Goal: Browse casually: Explore the website without a specific task or goal

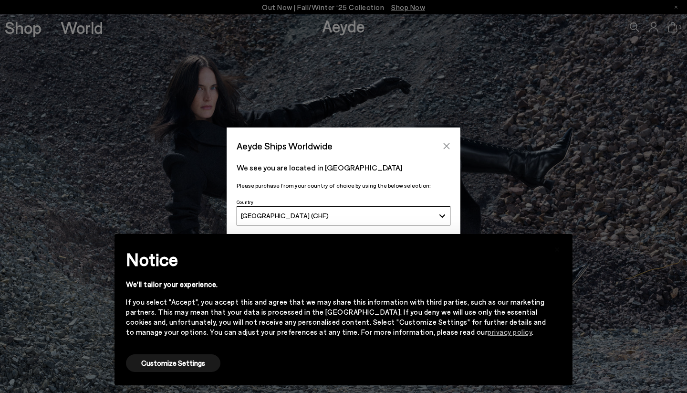
click at [444, 144] on icon "Close" at bounding box center [447, 146] width 6 height 6
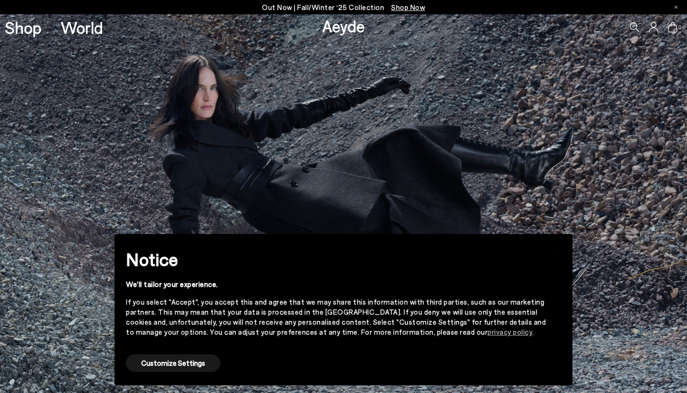
click at [676, 9] on div at bounding box center [676, 7] width 3 height 14
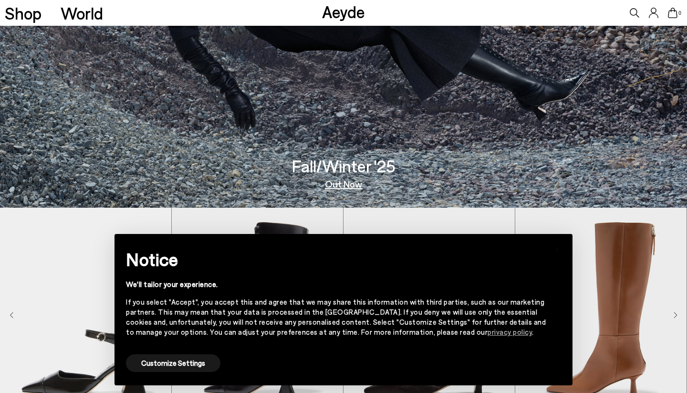
scroll to position [198, 0]
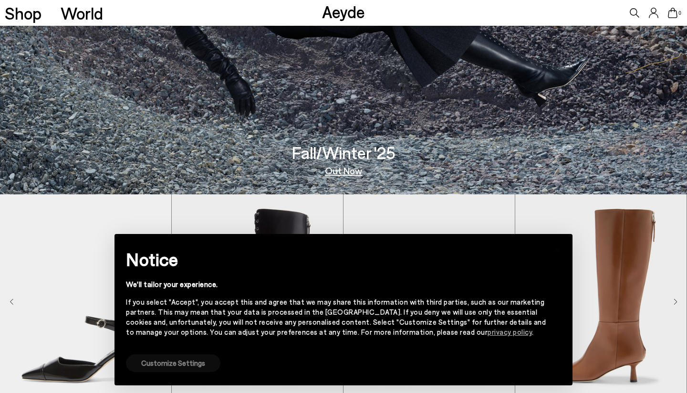
click at [182, 358] on button "Customize Settings" at bounding box center [173, 363] width 94 height 18
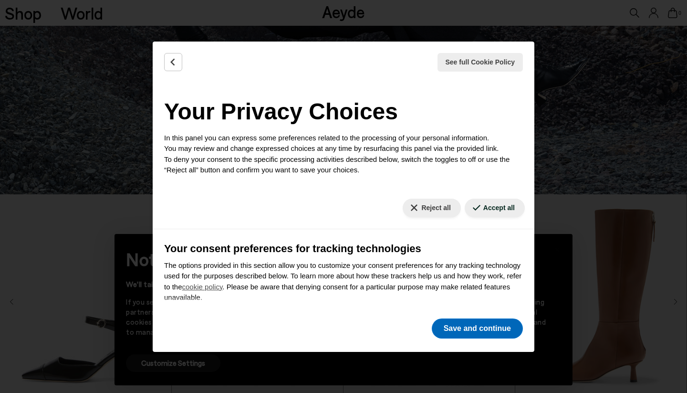
click at [504, 333] on button "Save and continue" at bounding box center [477, 328] width 91 height 20
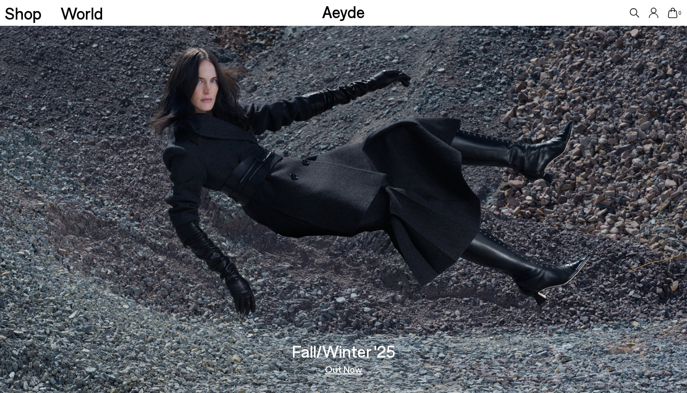
scroll to position [0, 0]
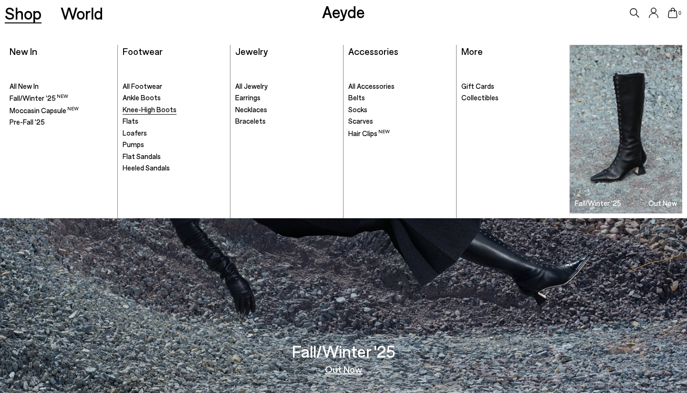
click at [134, 107] on span "Knee-High Boots" at bounding box center [150, 109] width 54 height 9
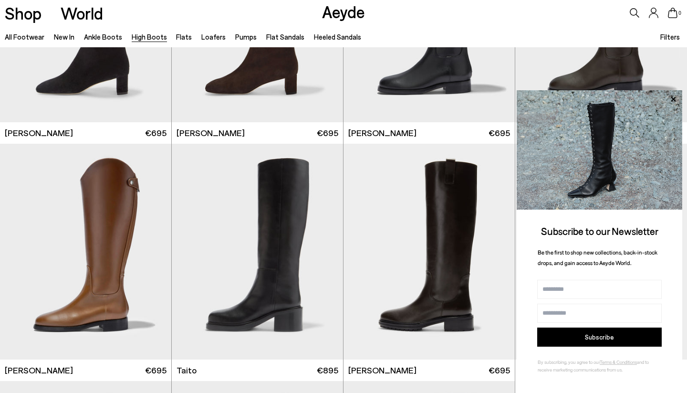
scroll to position [1801, 0]
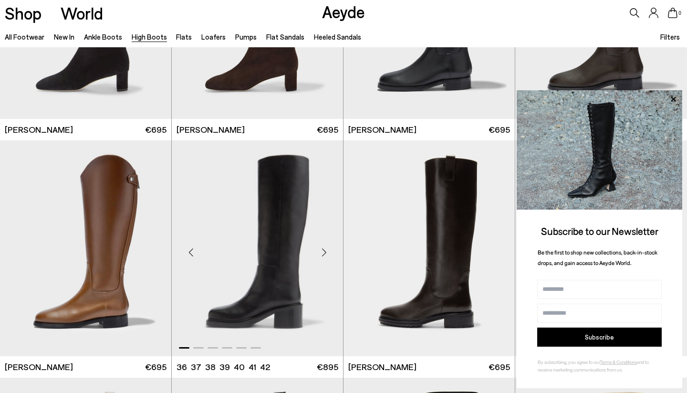
click at [325, 250] on div "Next slide" at bounding box center [324, 252] width 29 height 29
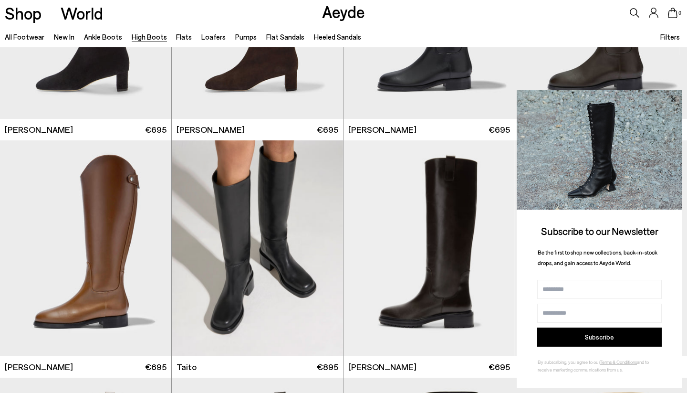
click at [672, 101] on icon at bounding box center [673, 98] width 5 height 5
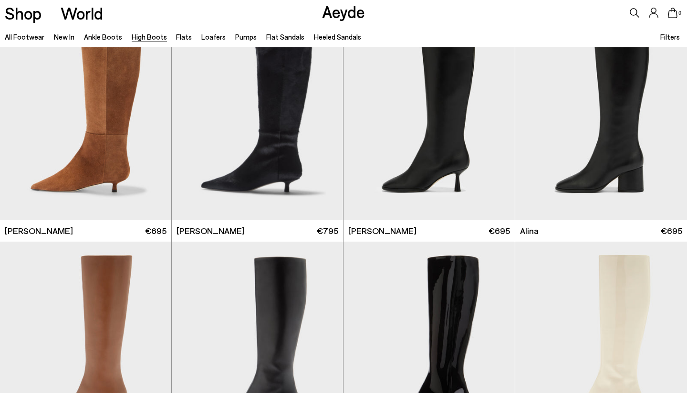
scroll to position [1198, 0]
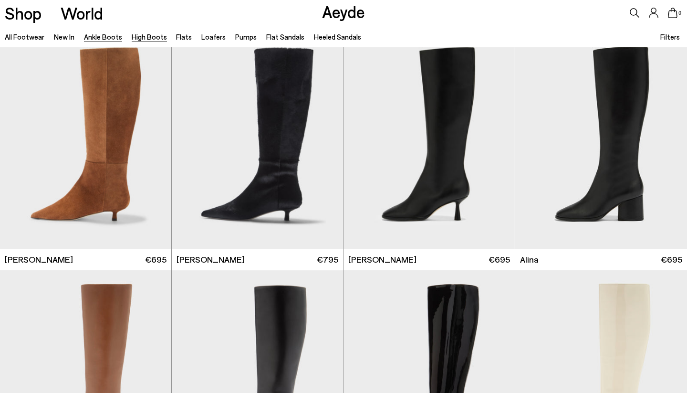
click at [112, 34] on link "Ankle Boots" at bounding box center [103, 36] width 38 height 9
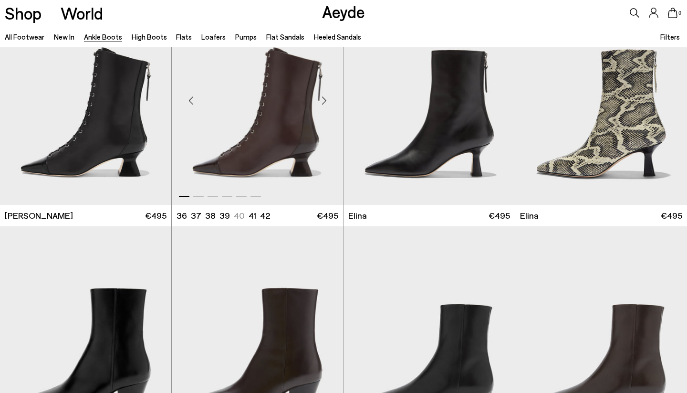
scroll to position [266, 0]
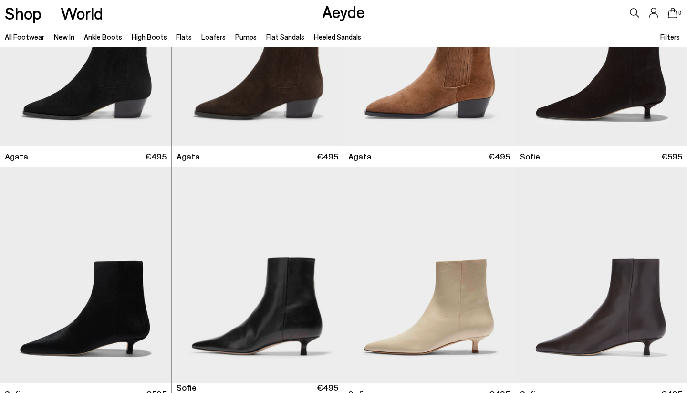
scroll to position [505, 0]
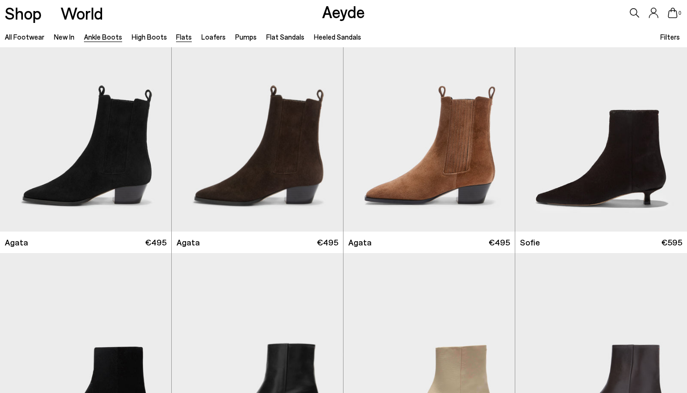
click at [179, 36] on link "Flats" at bounding box center [184, 36] width 16 height 9
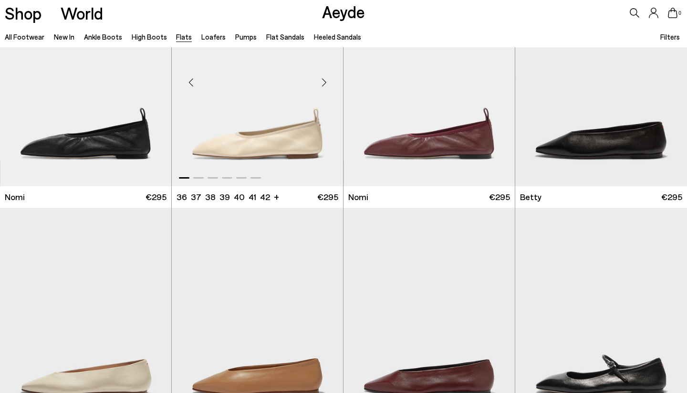
scroll to position [999, 0]
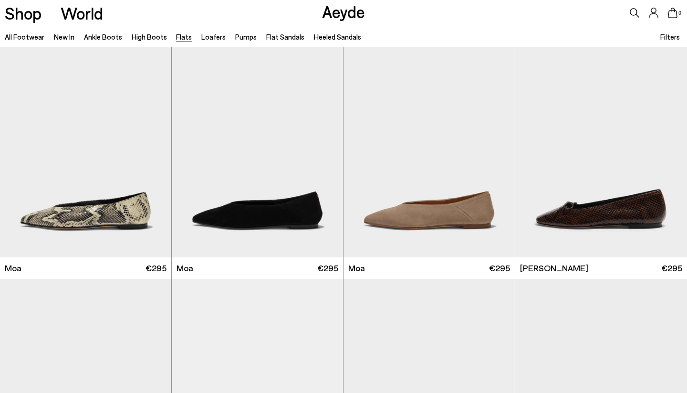
scroll to position [1977, 0]
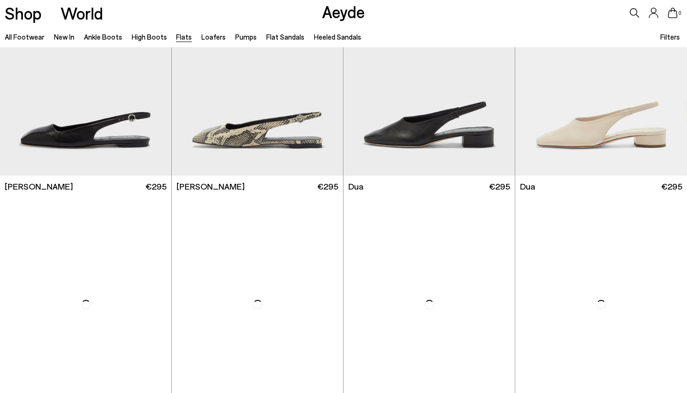
scroll to position [3699, 0]
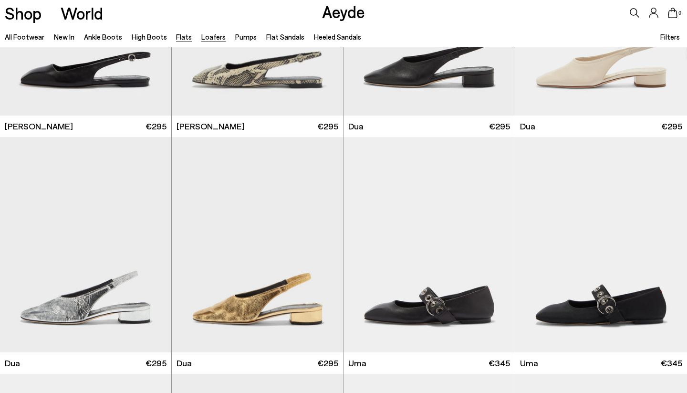
click at [208, 34] on link "Loafers" at bounding box center [213, 36] width 24 height 9
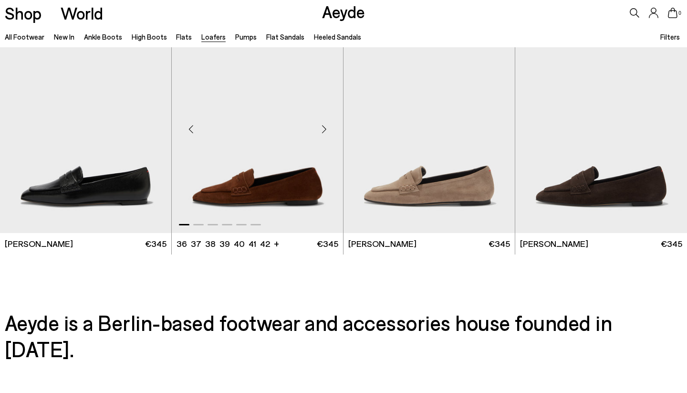
scroll to position [1690, 0]
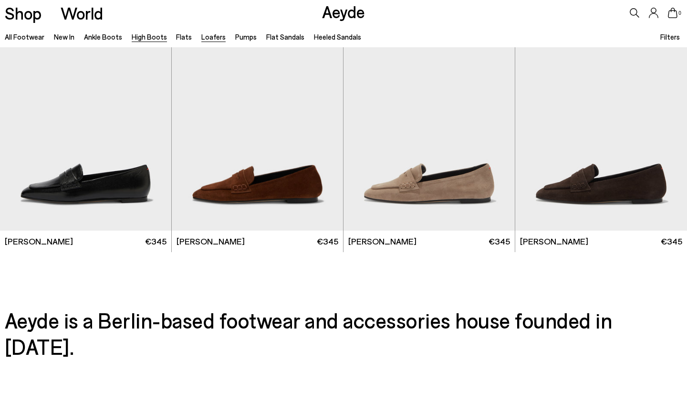
click at [154, 35] on link "High Boots" at bounding box center [149, 36] width 35 height 9
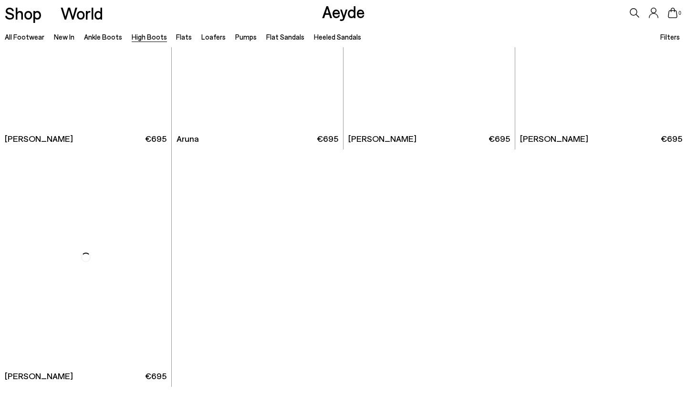
scroll to position [2392, 0]
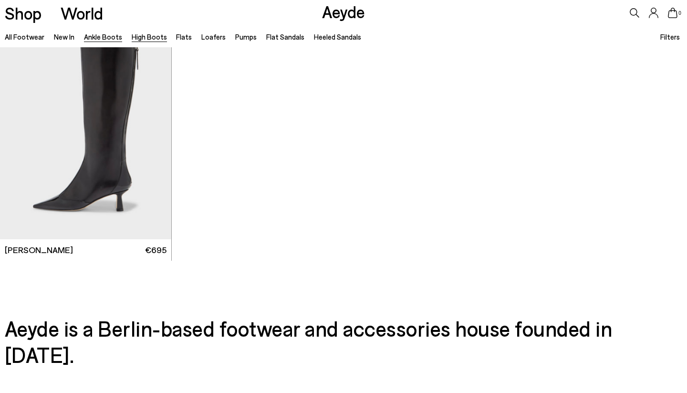
click at [107, 39] on link "Ankle Boots" at bounding box center [103, 36] width 38 height 9
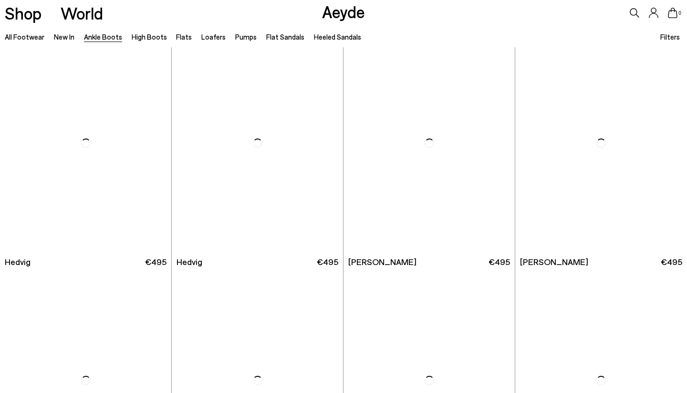
scroll to position [250, 0]
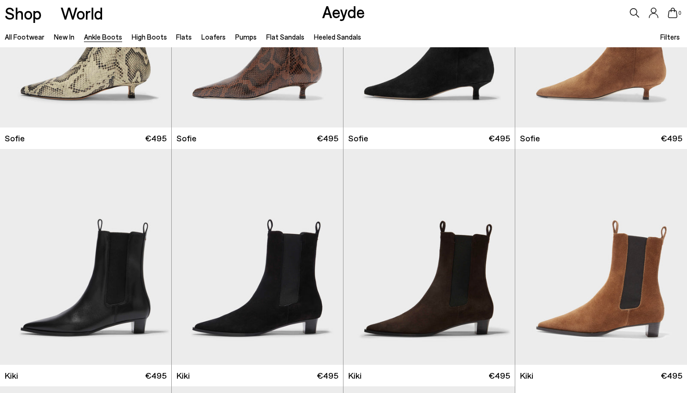
scroll to position [1174, 0]
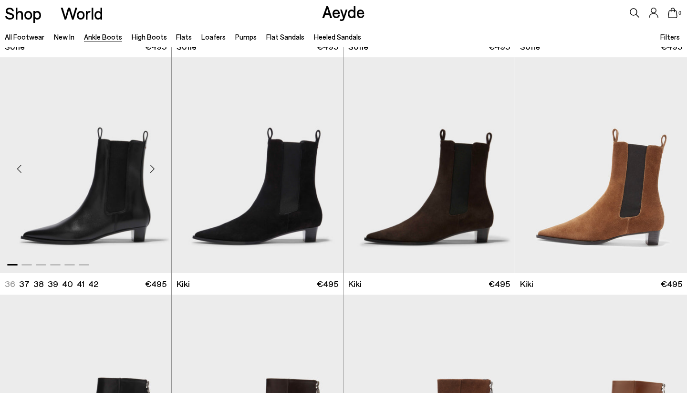
click at [152, 167] on div "Next slide" at bounding box center [152, 169] width 29 height 29
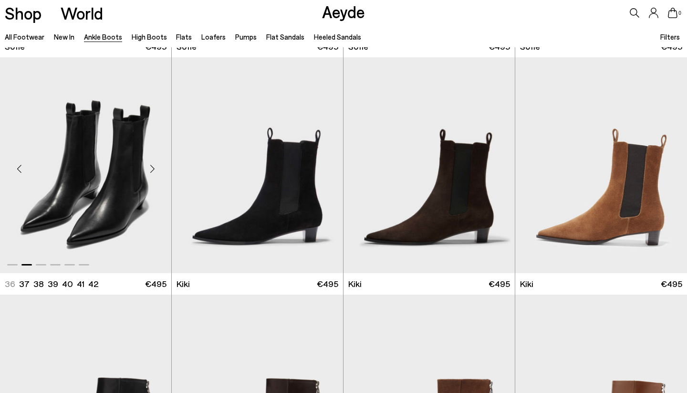
click at [152, 167] on div "Next slide" at bounding box center [152, 169] width 29 height 29
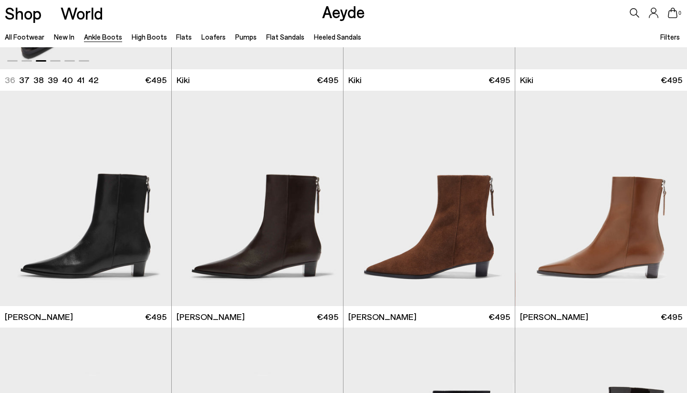
scroll to position [1439, 0]
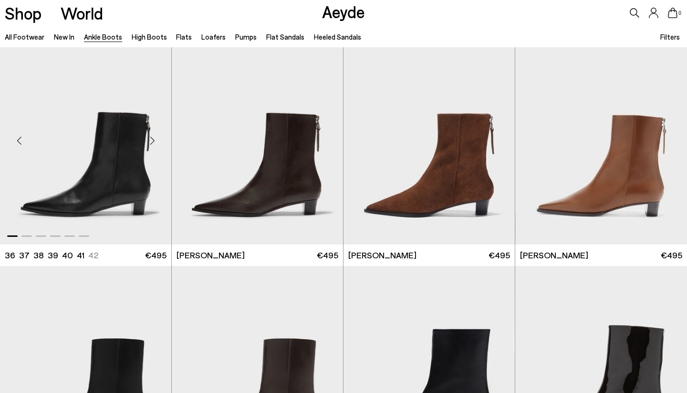
click at [151, 141] on div "Next slide" at bounding box center [152, 140] width 29 height 29
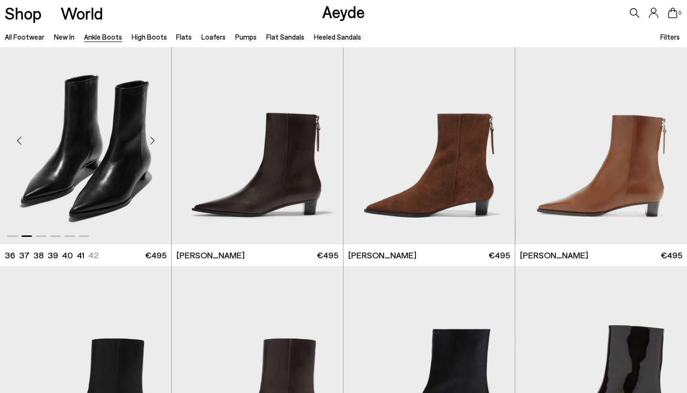
click at [151, 141] on div "Next slide" at bounding box center [152, 140] width 29 height 29
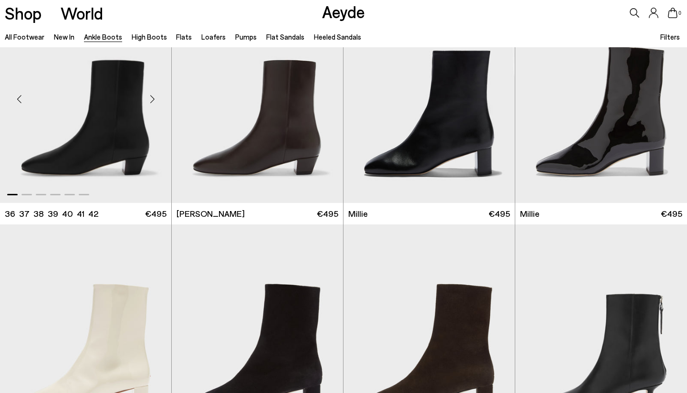
scroll to position [1702, 0]
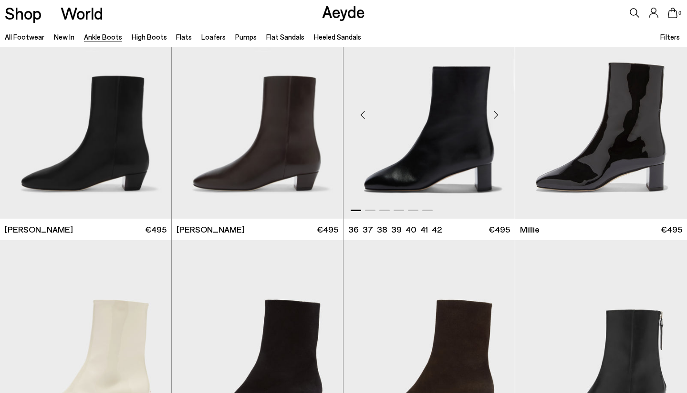
click at [497, 113] on div "Next slide" at bounding box center [495, 115] width 29 height 29
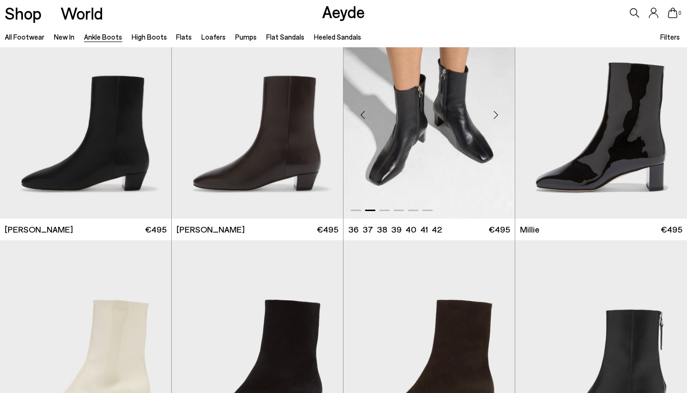
click at [497, 113] on div "Next slide" at bounding box center [495, 115] width 29 height 29
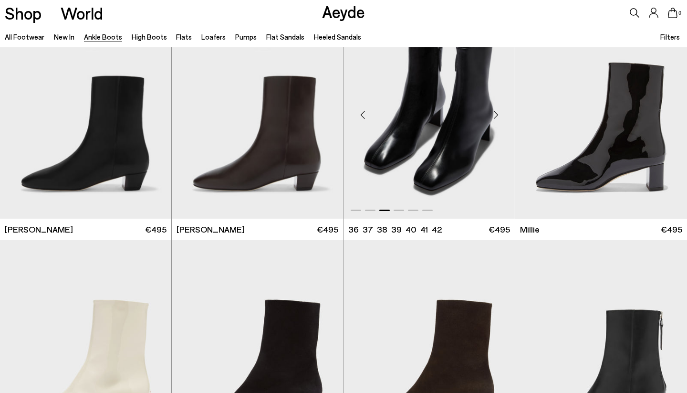
click at [497, 113] on div "Next slide" at bounding box center [495, 115] width 29 height 29
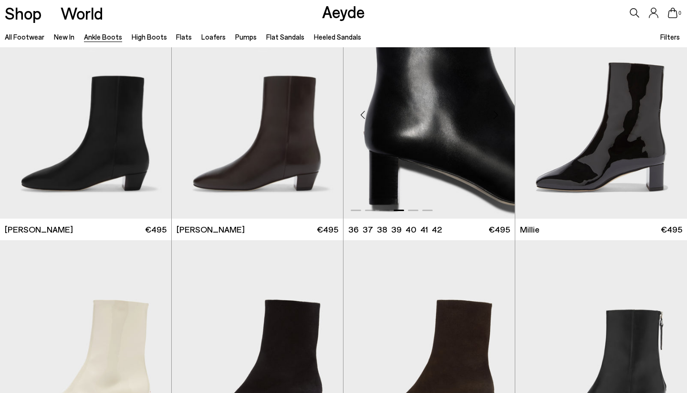
click at [497, 113] on div "Next slide" at bounding box center [495, 115] width 29 height 29
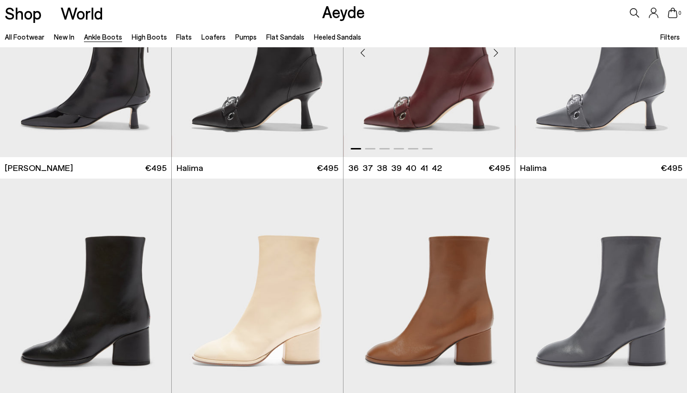
scroll to position [2607, 0]
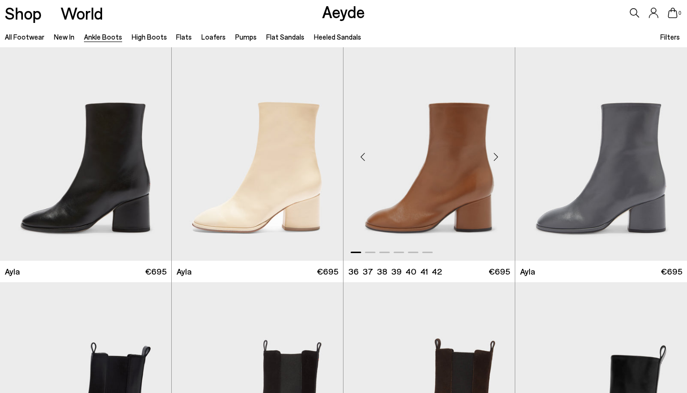
click at [498, 156] on div "Next slide" at bounding box center [495, 156] width 29 height 29
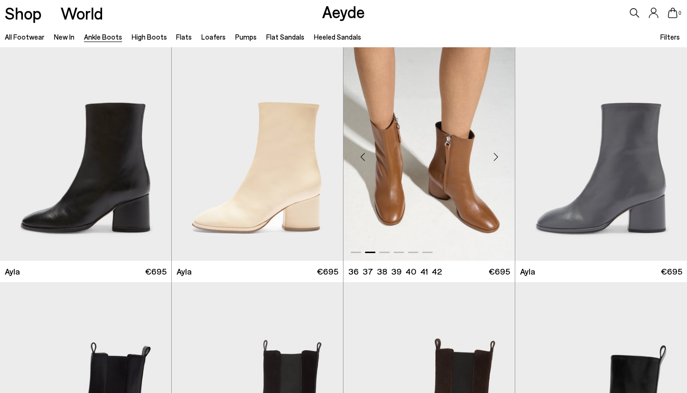
click at [495, 154] on div "Next slide" at bounding box center [495, 156] width 29 height 29
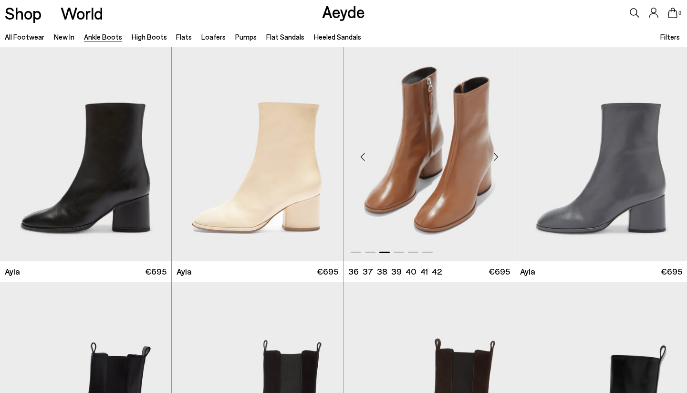
click at [495, 154] on div "Next slide" at bounding box center [495, 156] width 29 height 29
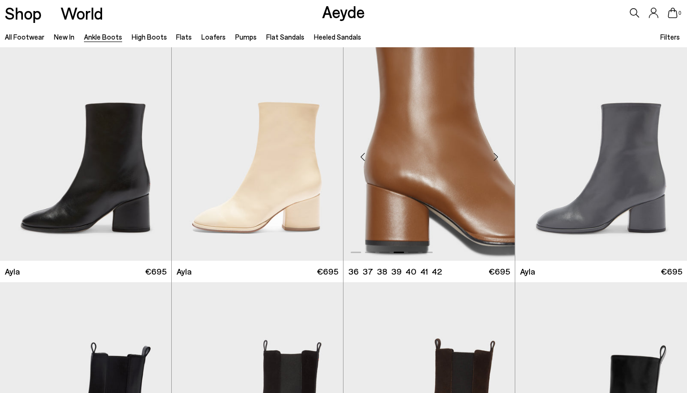
click at [495, 154] on div "Next slide" at bounding box center [495, 156] width 29 height 29
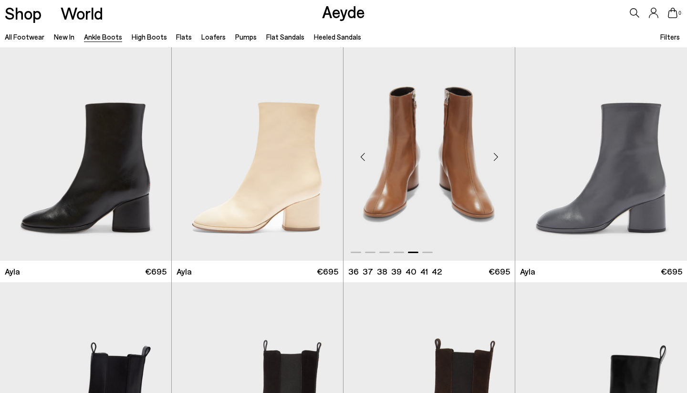
click at [495, 154] on div "Next slide" at bounding box center [495, 156] width 29 height 29
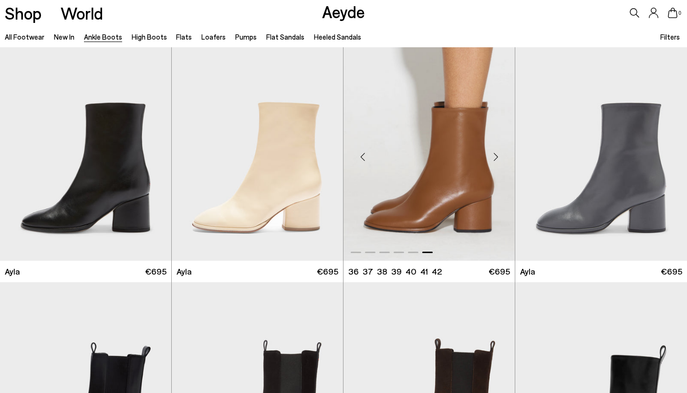
click at [495, 154] on div "Next slide" at bounding box center [495, 156] width 29 height 29
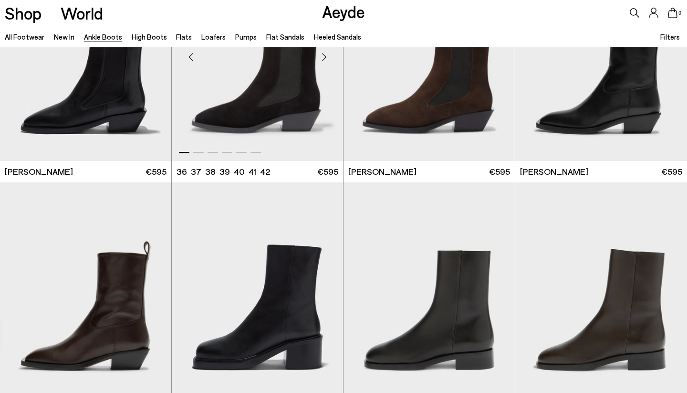
scroll to position [3106, 0]
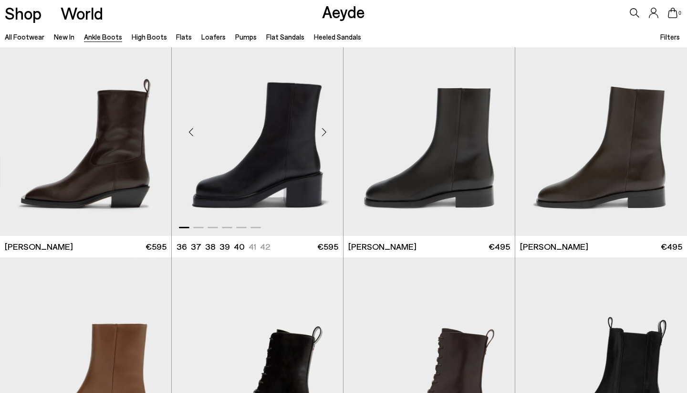
click at [322, 127] on div "Next slide" at bounding box center [324, 131] width 29 height 29
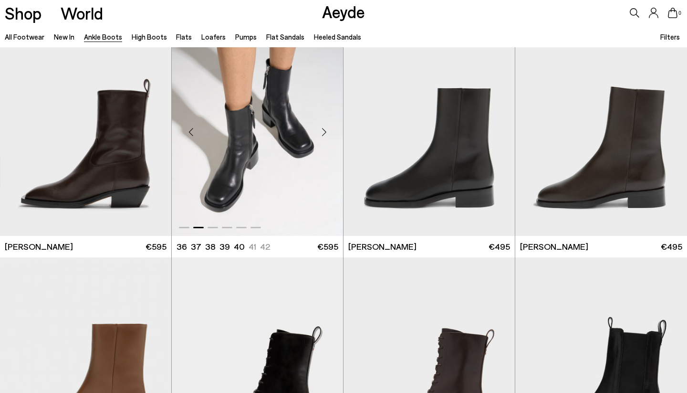
click at [322, 127] on div "Next slide" at bounding box center [324, 131] width 29 height 29
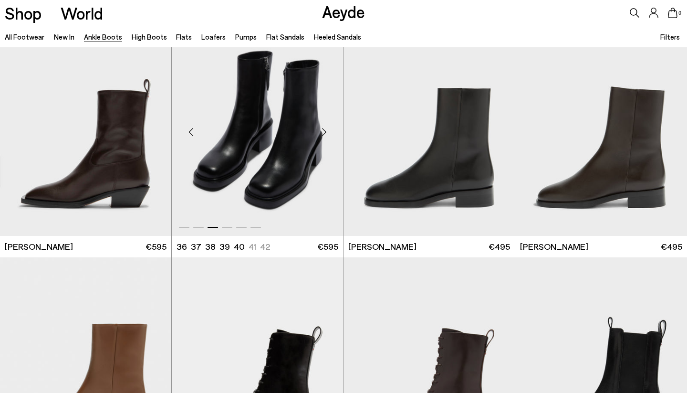
click at [322, 127] on div "Next slide" at bounding box center [324, 131] width 29 height 29
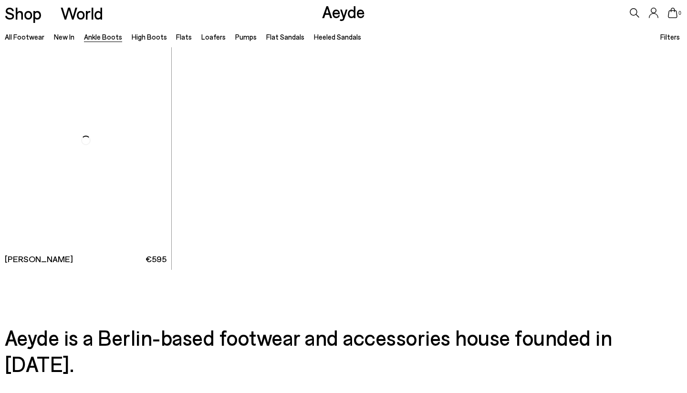
scroll to position [5008, 0]
